Goal: Transaction & Acquisition: Obtain resource

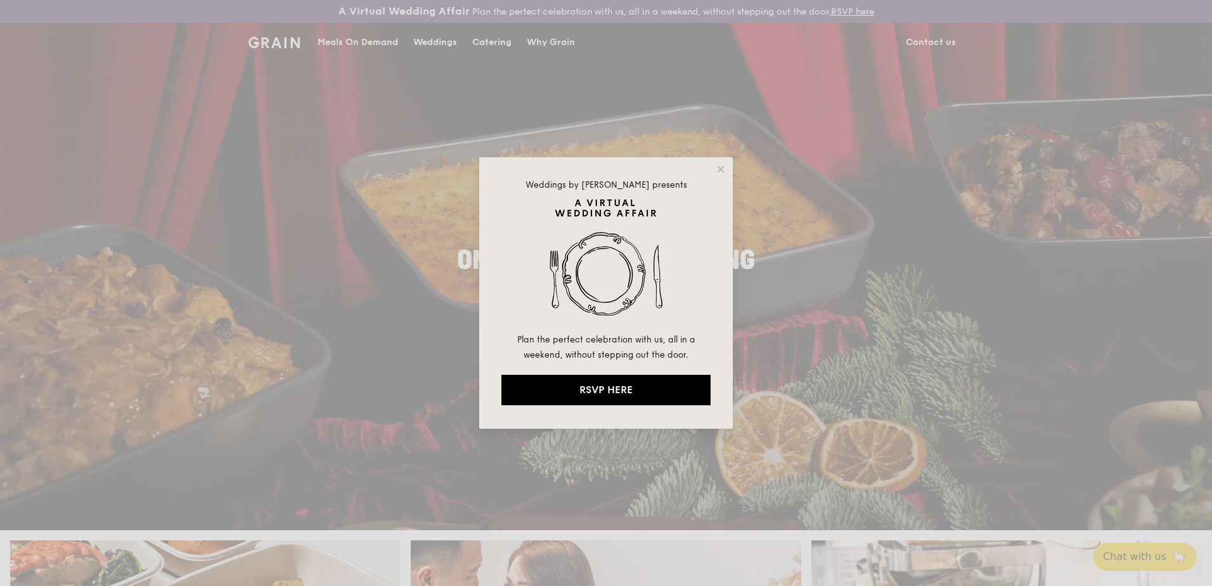
click at [489, 45] on div "Weddings by Grain presents Plan the perfect celebration with us, all in a weeke…" at bounding box center [606, 293] width 1212 height 586
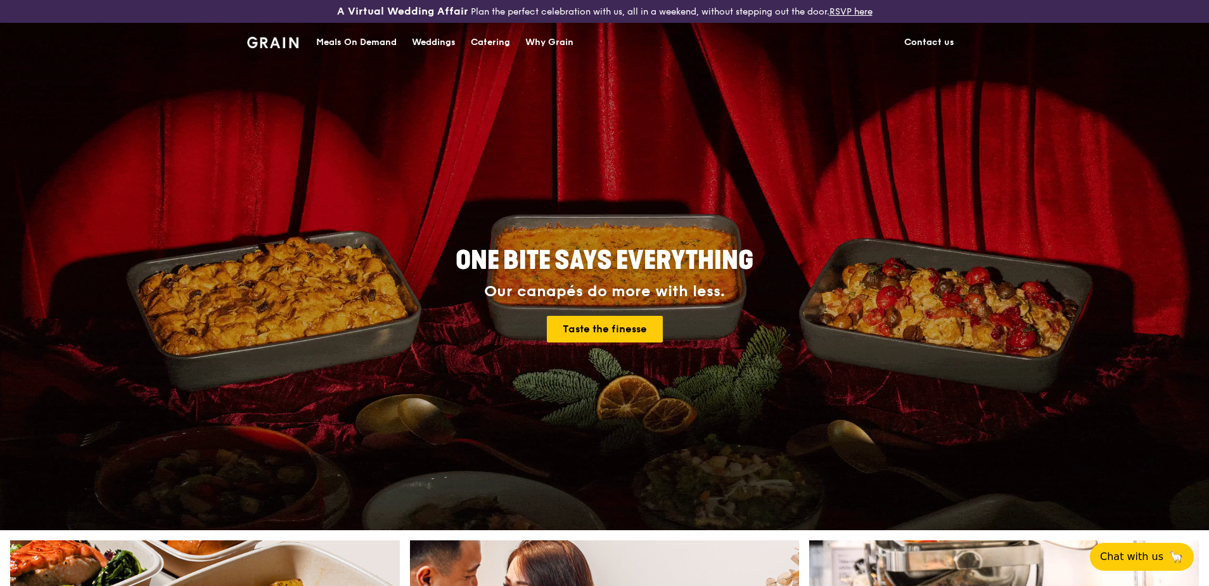
click at [482, 41] on div "Catering" at bounding box center [490, 42] width 39 height 38
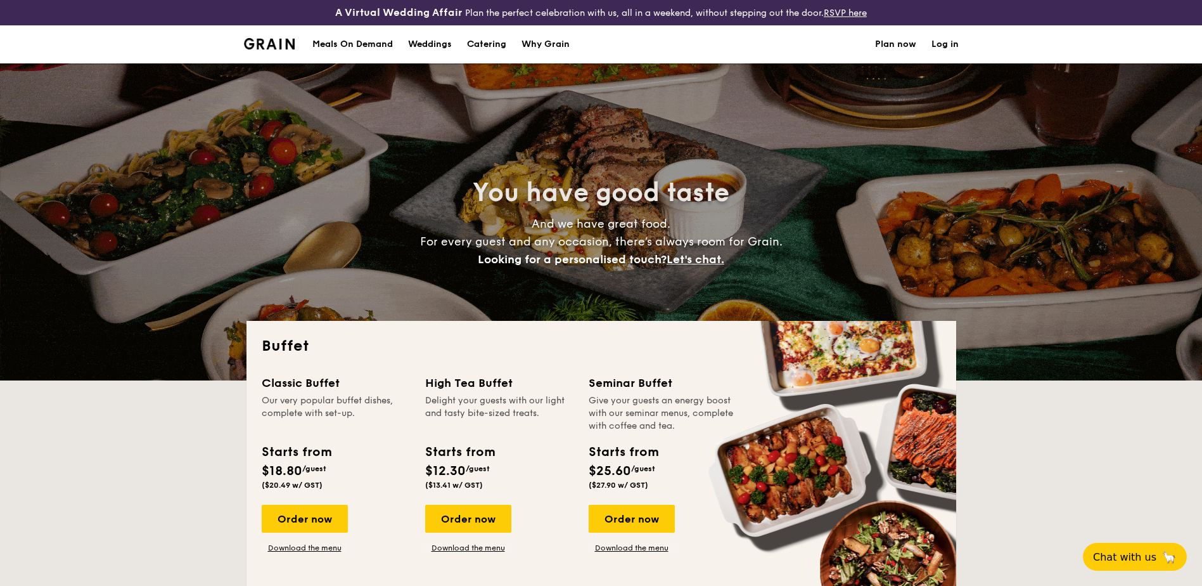
select select
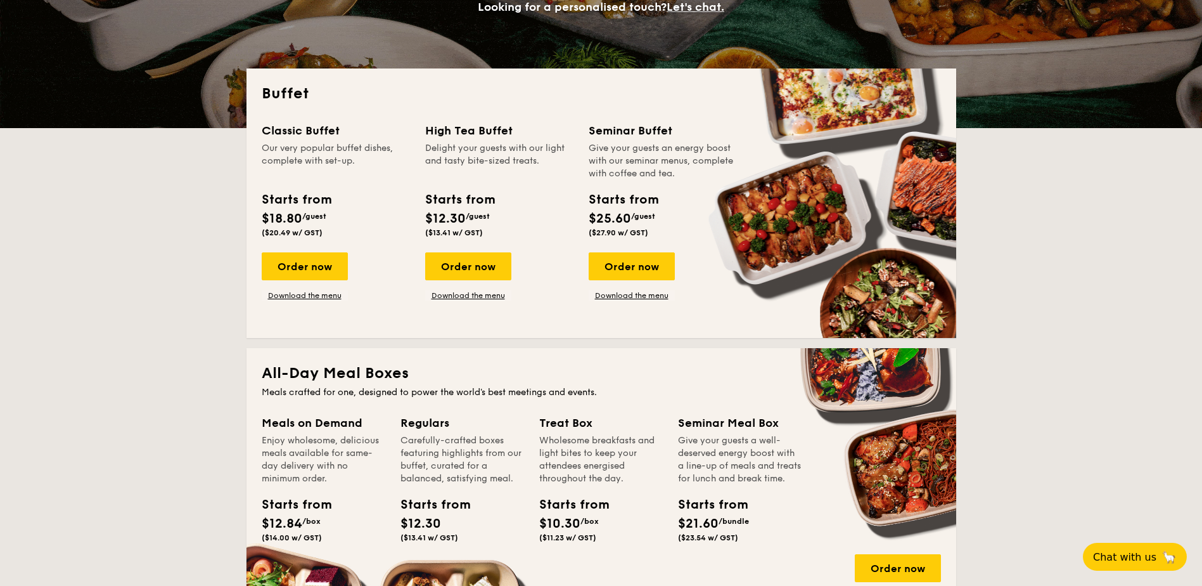
scroll to position [247, 0]
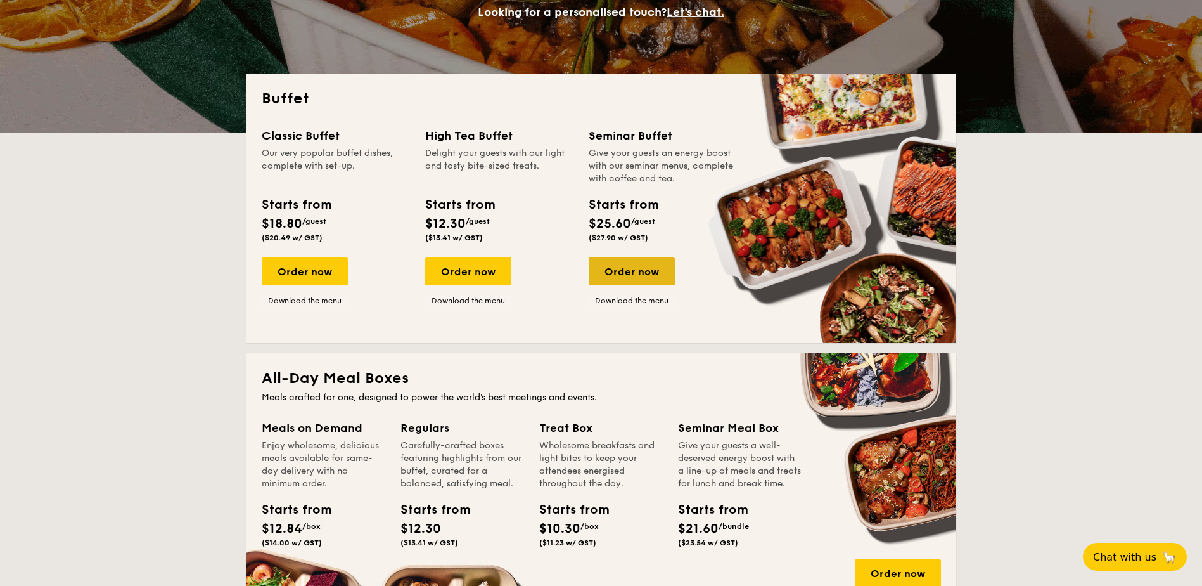
click at [658, 269] on div "Order now" at bounding box center [632, 271] width 86 height 28
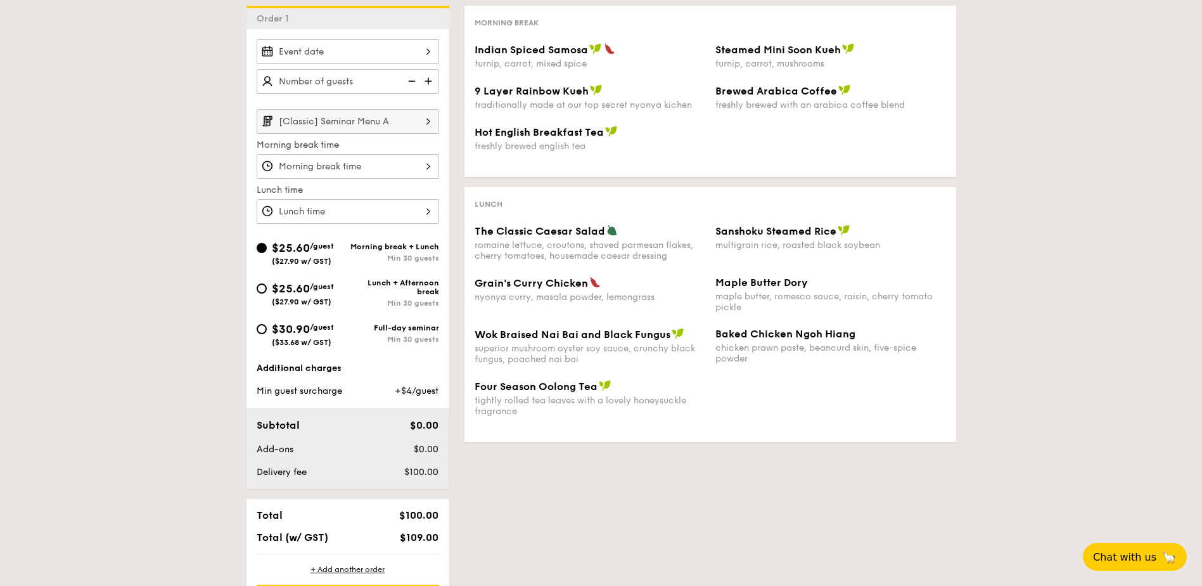
scroll to position [338, 0]
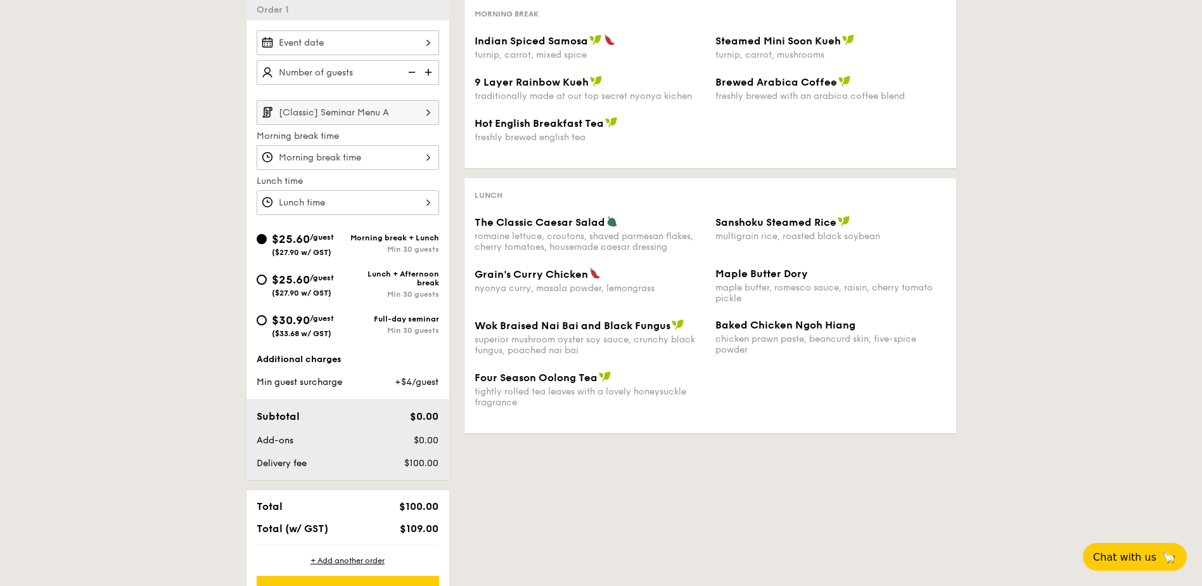
scroll to position [272, 0]
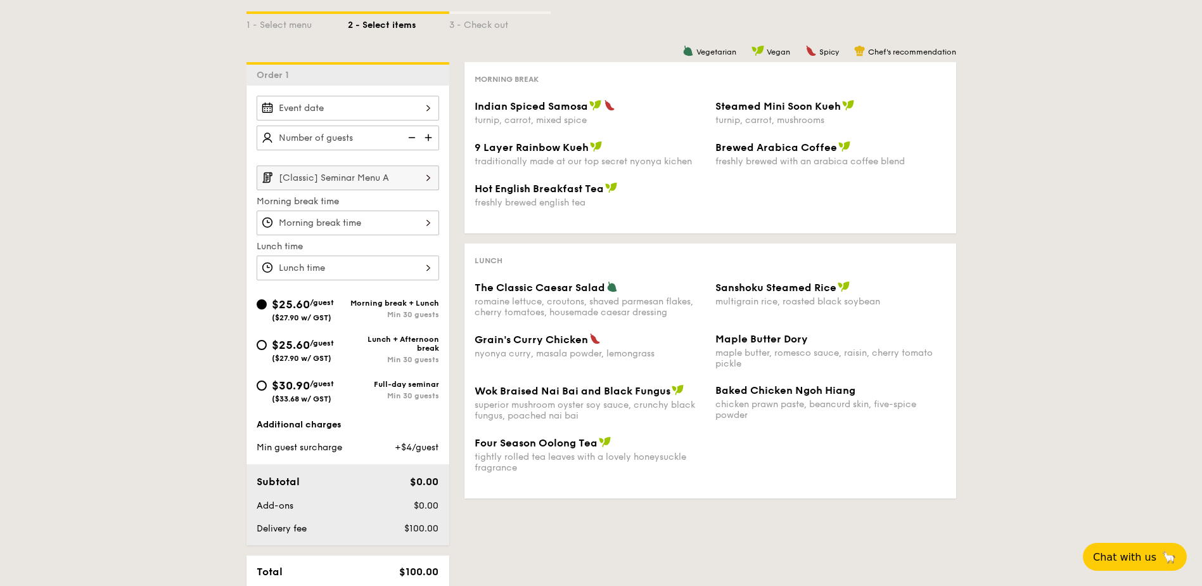
select select
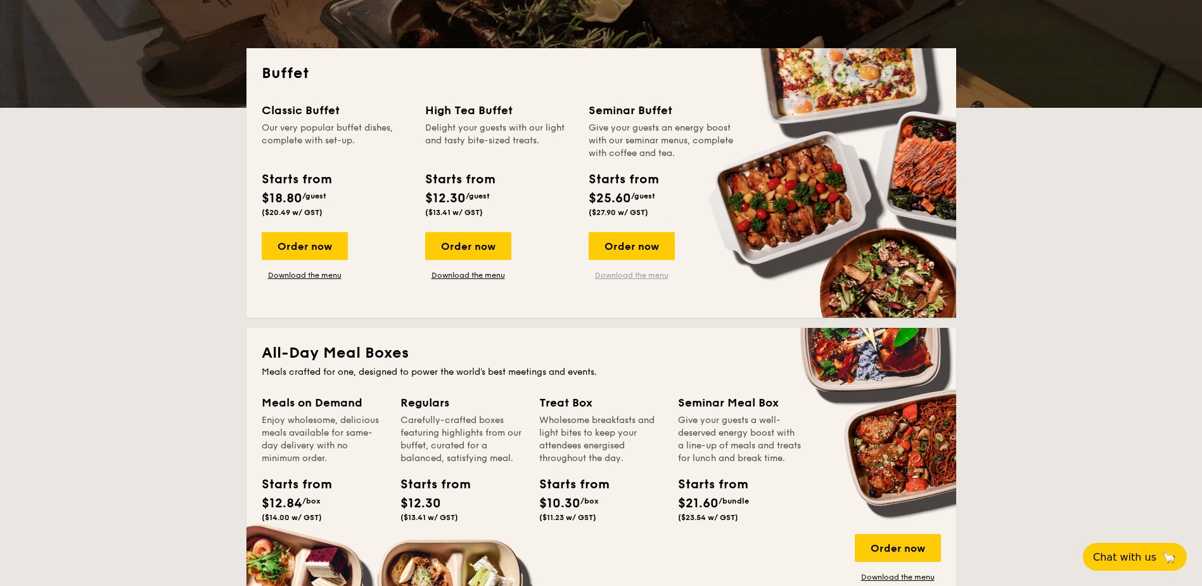
click at [641, 276] on link "Download the menu" at bounding box center [632, 275] width 86 height 10
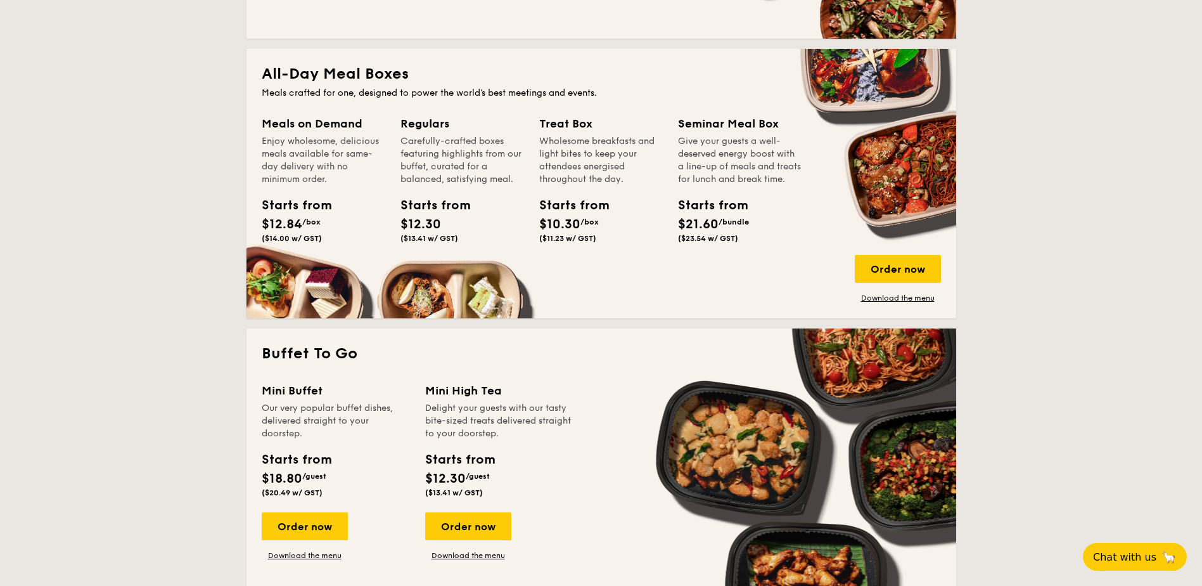
scroll to position [553, 0]
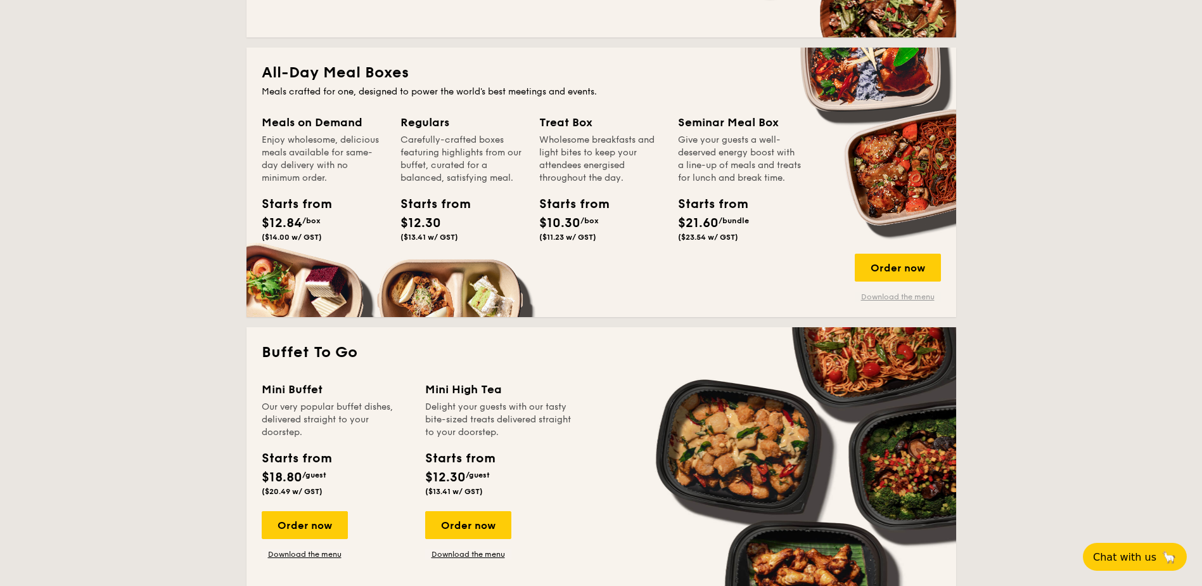
click at [892, 293] on link "Download the menu" at bounding box center [898, 297] width 86 height 10
